Goal: Connect with others: Connect with others

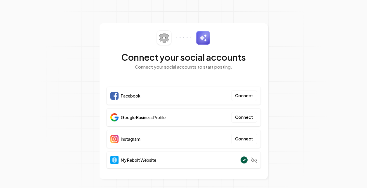
click at [242, 96] on button "Connect" at bounding box center [244, 96] width 26 height 11
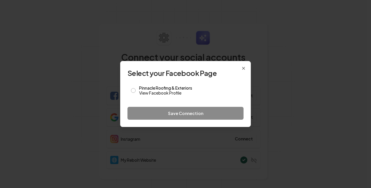
click at [133, 91] on button "Pinnacle Roofing & Exteriors View Facebook Profile" at bounding box center [133, 90] width 5 height 5
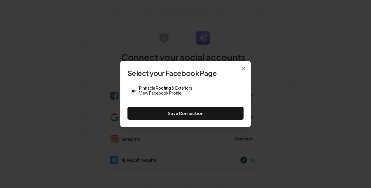
click at [181, 113] on button "Save Connection" at bounding box center [186, 113] width 116 height 13
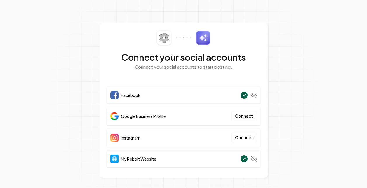
click at [244, 138] on button "Connect" at bounding box center [244, 138] width 26 height 11
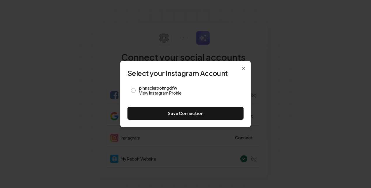
click at [134, 91] on button "pinnacleroofingdfw View Instagram Profile" at bounding box center [133, 90] width 5 height 5
click at [170, 112] on button "Save Connection" at bounding box center [186, 113] width 116 height 13
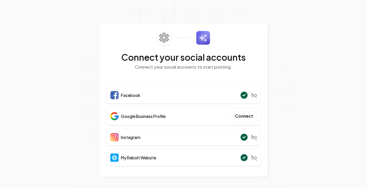
click at [246, 118] on button "Connect" at bounding box center [244, 116] width 26 height 11
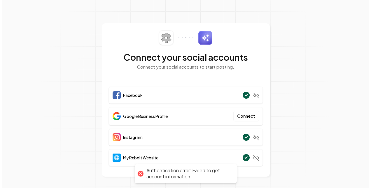
scroll to position [0, 0]
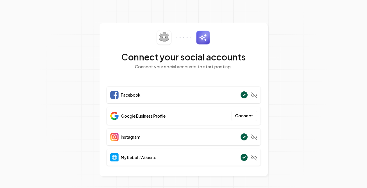
click at [243, 113] on button "Connect" at bounding box center [244, 116] width 26 height 11
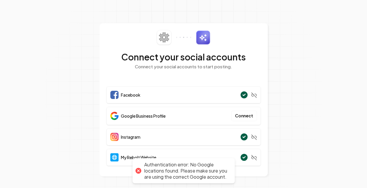
click at [241, 115] on button "Connect" at bounding box center [244, 116] width 26 height 11
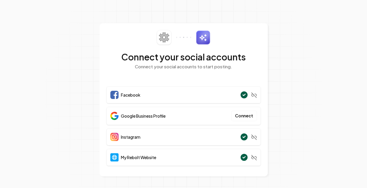
click at [242, 114] on button "Connect" at bounding box center [244, 116] width 26 height 11
click at [321, 17] on section "Connect your social accounts Connect your social accounts to start posting. Fac…" at bounding box center [183, 94] width 367 height 188
click at [243, 117] on button "Connect" at bounding box center [244, 116] width 26 height 11
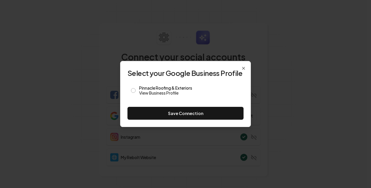
click at [133, 91] on button "Pinnacle Roofing & Exteriors View Business Profile" at bounding box center [133, 90] width 5 height 5
click at [177, 111] on button "Save Connection" at bounding box center [186, 113] width 116 height 13
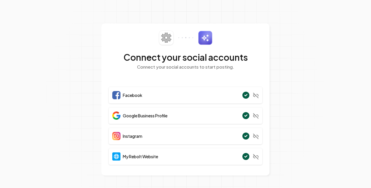
scroll to position [0, 0]
